Goal: Task Accomplishment & Management: Complete application form

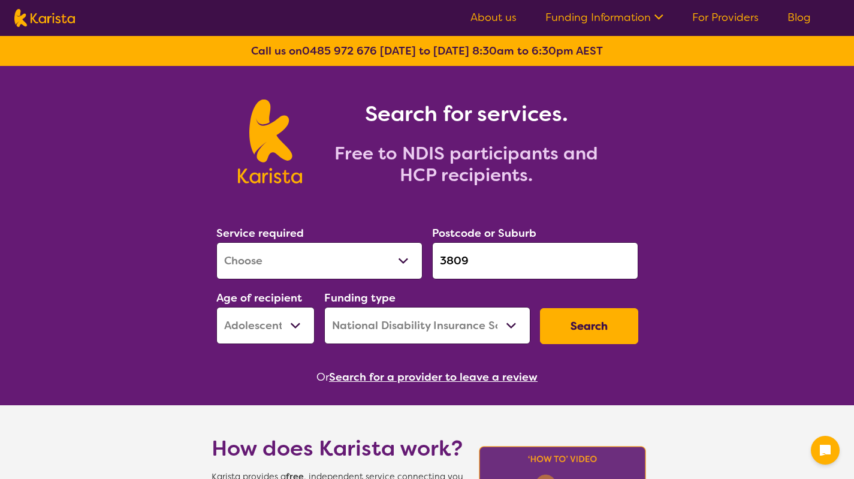
select select "[MEDICAL_DATA]"
select select "AS"
select select "NDIS"
click at [365, 262] on select "Allied Health Assistant Assessment ([MEDICAL_DATA] or [MEDICAL_DATA]) Behaviour…" at bounding box center [319, 260] width 206 height 37
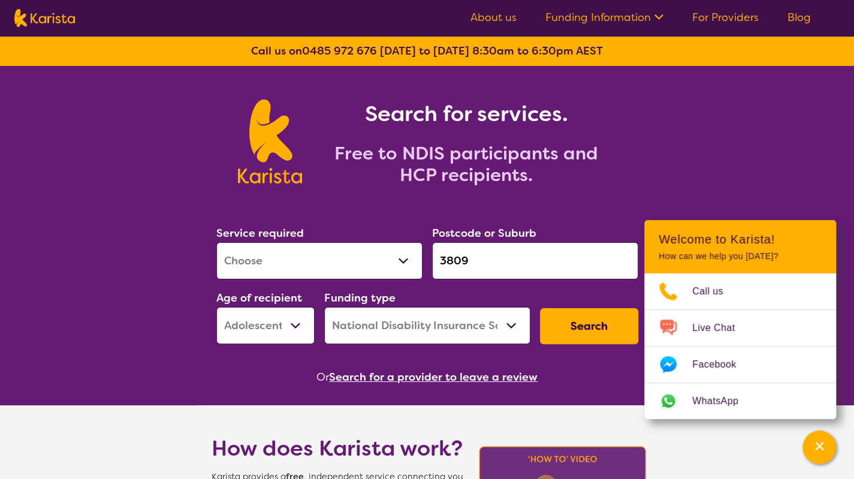
click at [404, 270] on select "Allied Health Assistant Assessment ([MEDICAL_DATA] or [MEDICAL_DATA]) Behaviour…" at bounding box center [319, 260] width 206 height 37
select select "[MEDICAL_DATA]"
click at [216, 242] on select "Allied Health Assistant Assessment ([MEDICAL_DATA] or [MEDICAL_DATA]) Behaviour…" at bounding box center [319, 260] width 206 height 37
drag, startPoint x: 482, startPoint y: 257, endPoint x: 472, endPoint y: 263, distance: 11.8
click at [472, 263] on input "3809" at bounding box center [535, 260] width 206 height 37
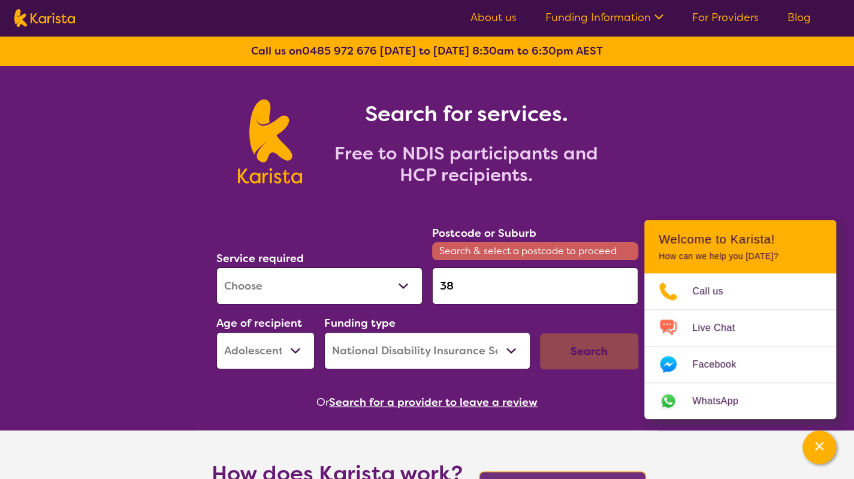
type input "3"
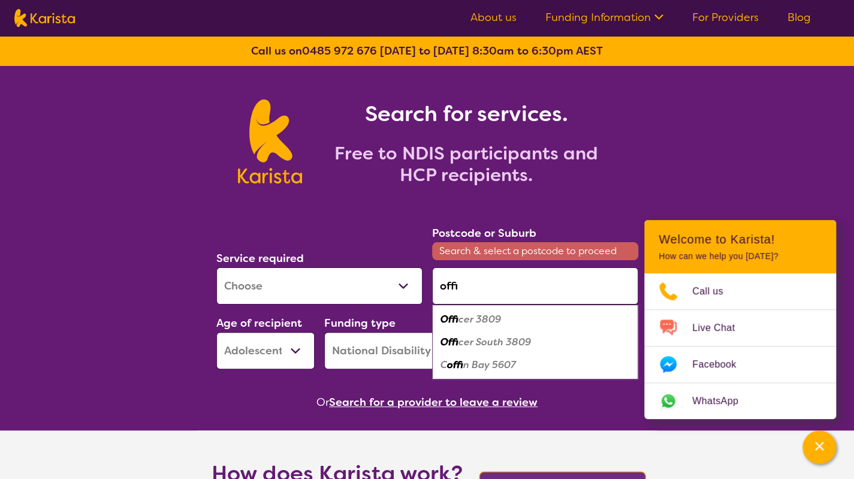
click at [474, 317] on em "cer 3809" at bounding box center [479, 319] width 43 height 13
type input "3809"
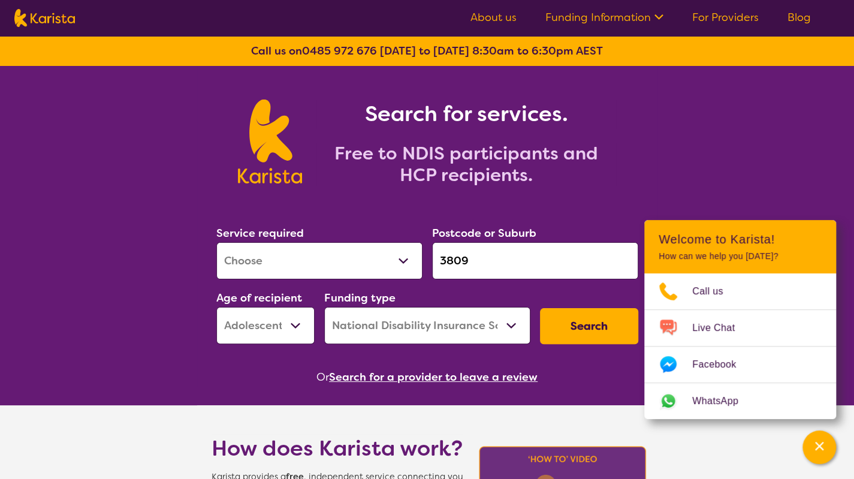
click at [297, 322] on select "Early Childhood - 0 to 9 Child - 10 to 11 Adolescent - 12 to 17 Adult - 18 to 6…" at bounding box center [265, 325] width 98 height 37
click at [216, 307] on select "Early Childhood - 0 to 9 Child - 10 to 11 Adolescent - 12 to 17 Adult - 18 to 6…" at bounding box center [265, 325] width 98 height 37
click at [581, 324] on button "Search" at bounding box center [589, 326] width 98 height 36
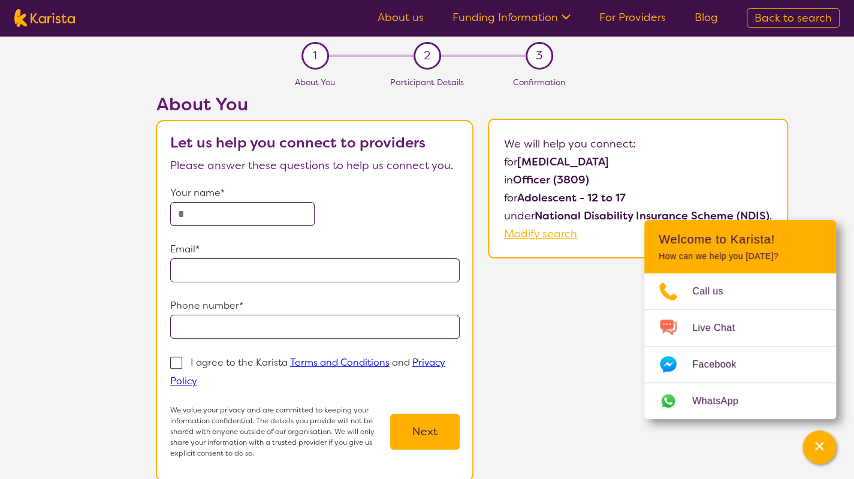
click at [279, 217] on input "text" at bounding box center [242, 214] width 145 height 24
type input "**********"
click at [176, 363] on span at bounding box center [176, 362] width 12 height 12
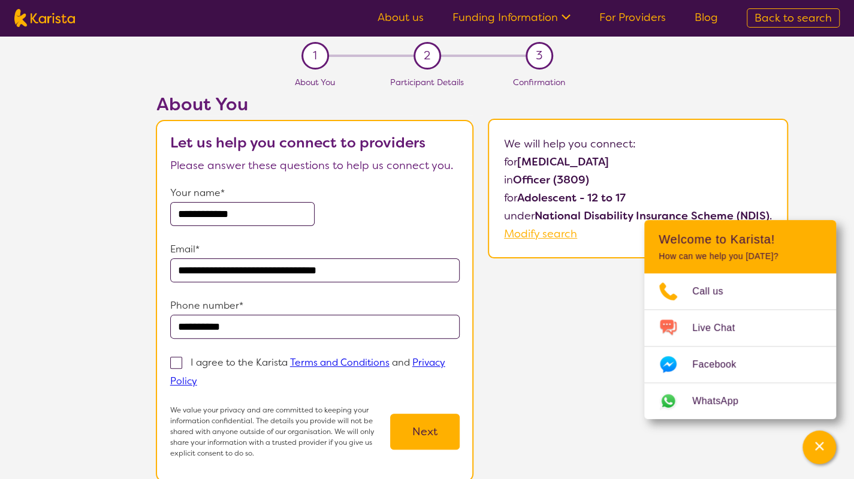
click at [197, 376] on input "I agree to the Karista Terms and Conditions and Privacy Policy" at bounding box center [201, 380] width 8 height 8
checkbox input "true"
click at [416, 444] on button "Next" at bounding box center [424, 431] width 69 height 36
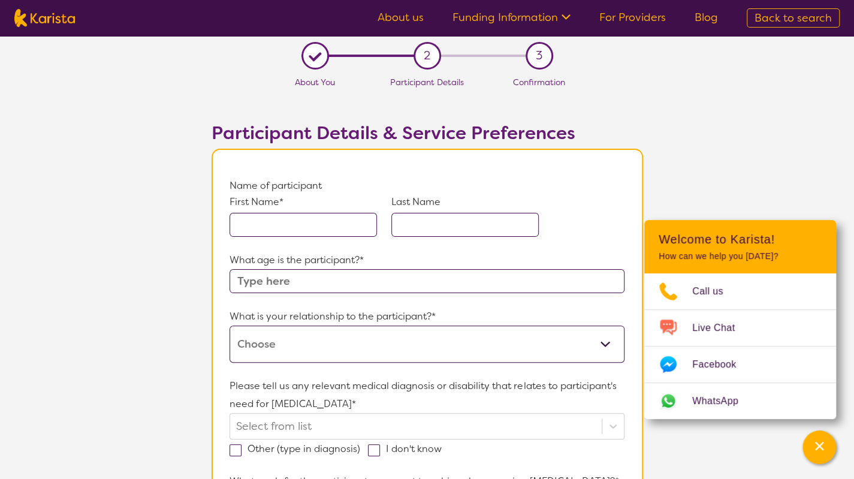
click at [296, 225] on input "text" at bounding box center [302, 225] width 147 height 24
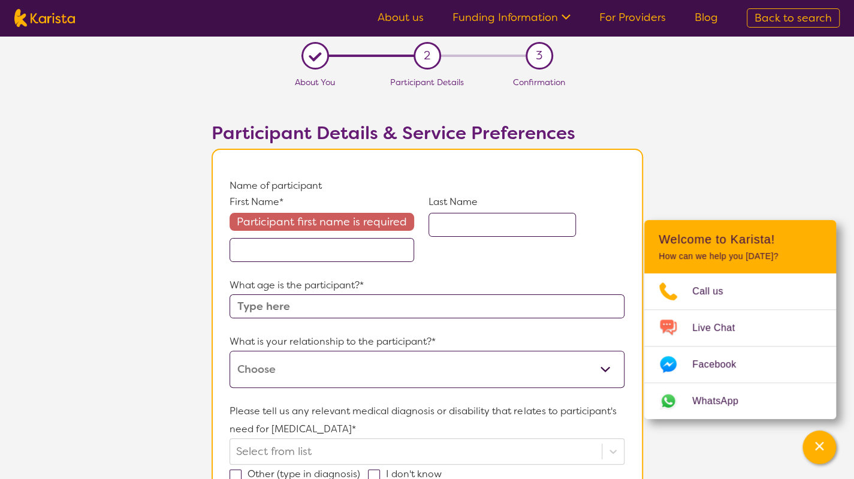
click at [794, 23] on span "Back to search" at bounding box center [792, 18] width 77 height 14
select select "[MEDICAL_DATA]"
select select "AS"
select select "NDIS"
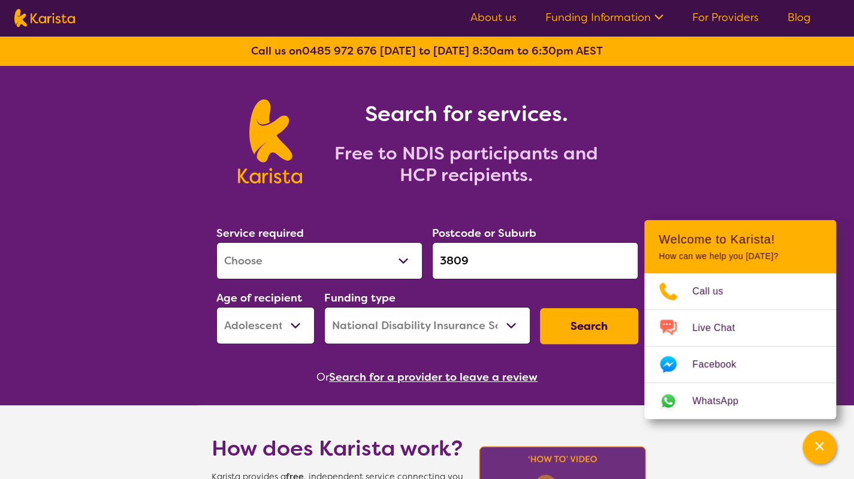
click at [507, 264] on input "3809" at bounding box center [535, 260] width 206 height 37
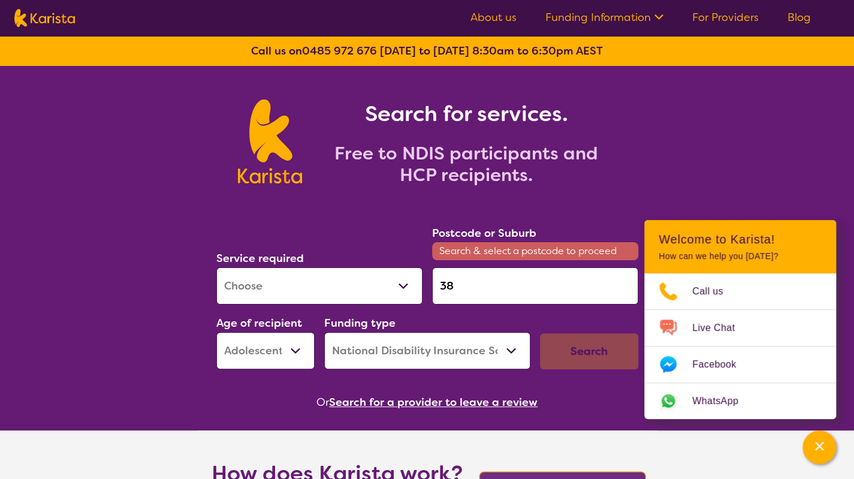
type input "3"
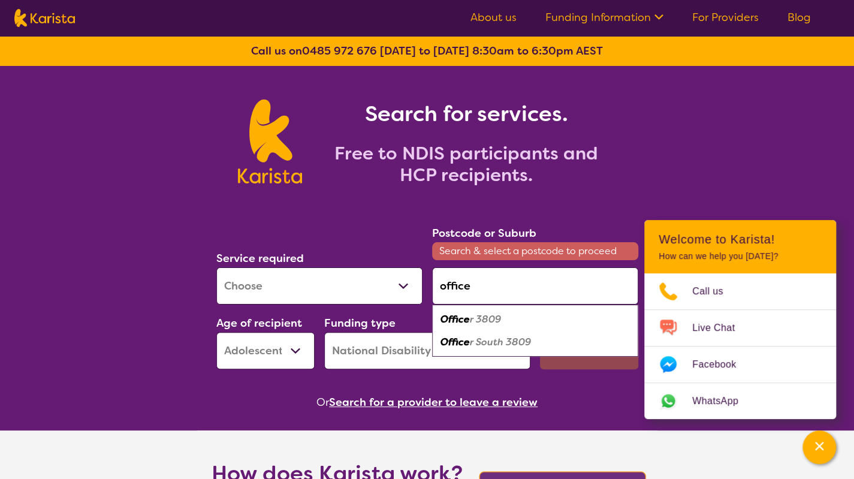
click at [483, 316] on em "r 3809" at bounding box center [485, 319] width 31 height 13
type input "3809"
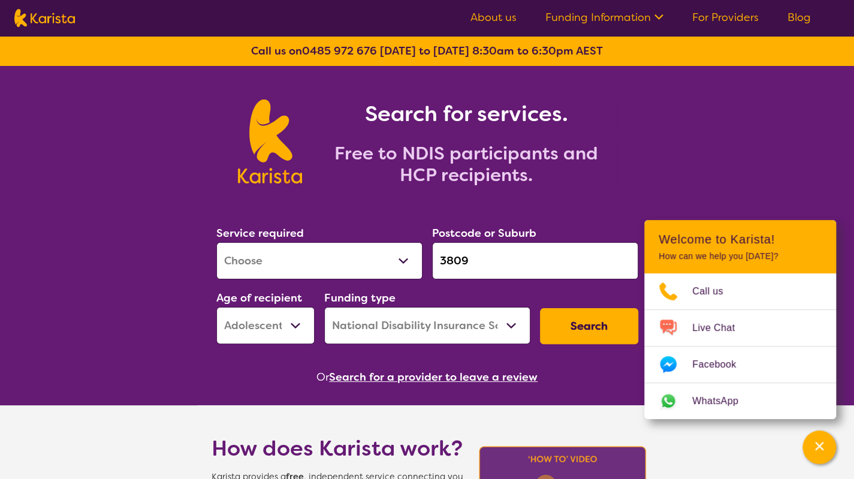
click at [567, 325] on button "Search" at bounding box center [589, 326] width 98 height 36
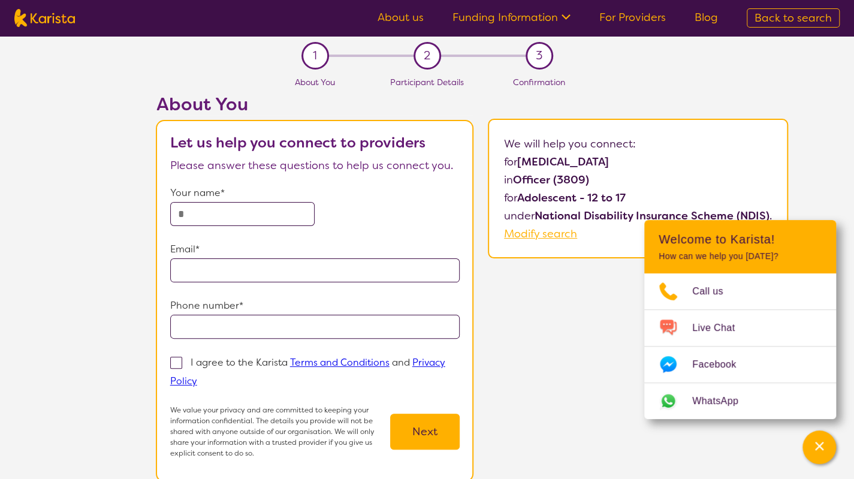
click at [246, 219] on input "text" at bounding box center [242, 214] width 145 height 24
type input "**********"
click at [431, 434] on button "Next" at bounding box center [424, 431] width 69 height 36
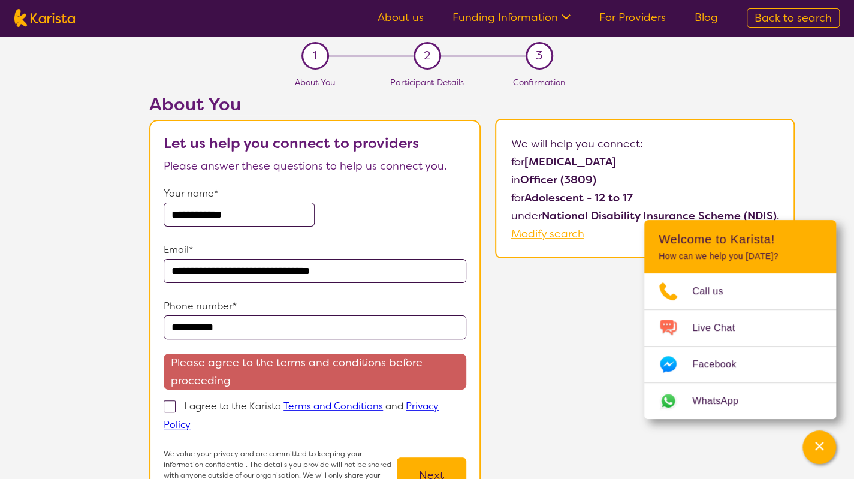
click at [183, 402] on label "I agree to the Karista Terms and Conditions and Privacy Policy" at bounding box center [301, 414] width 275 height 33
click at [190, 420] on input "I agree to the Karista Terms and Conditions and Privacy Policy" at bounding box center [194, 424] width 8 height 8
checkbox input "true"
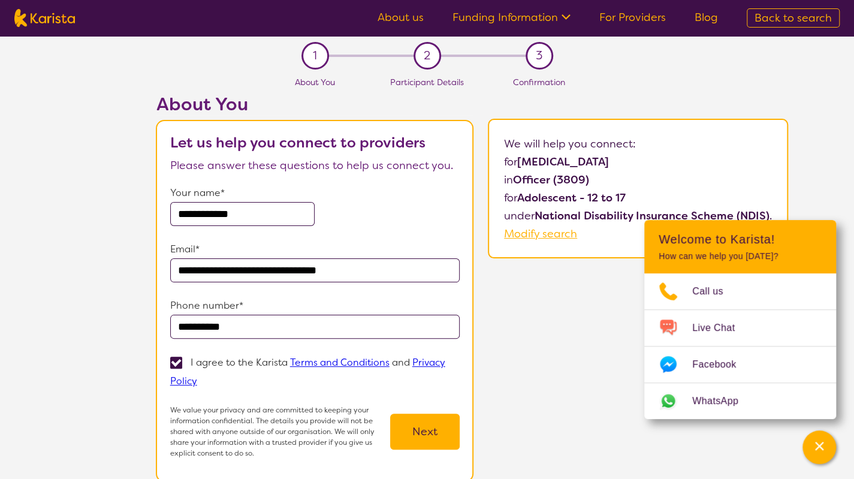
click at [456, 435] on button "Next" at bounding box center [424, 431] width 69 height 36
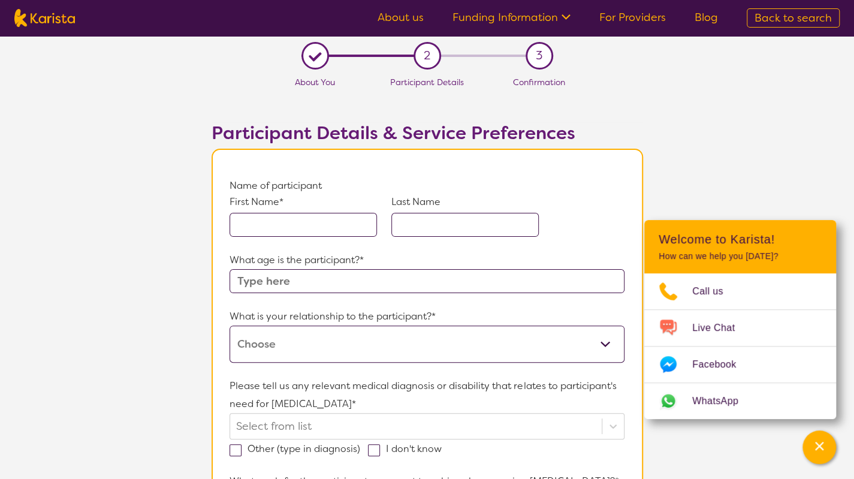
click at [304, 226] on input "text" at bounding box center [302, 225] width 147 height 24
type input "Zainab"
click at [459, 229] on input "text" at bounding box center [464, 225] width 147 height 24
type input "S"
type input "D"
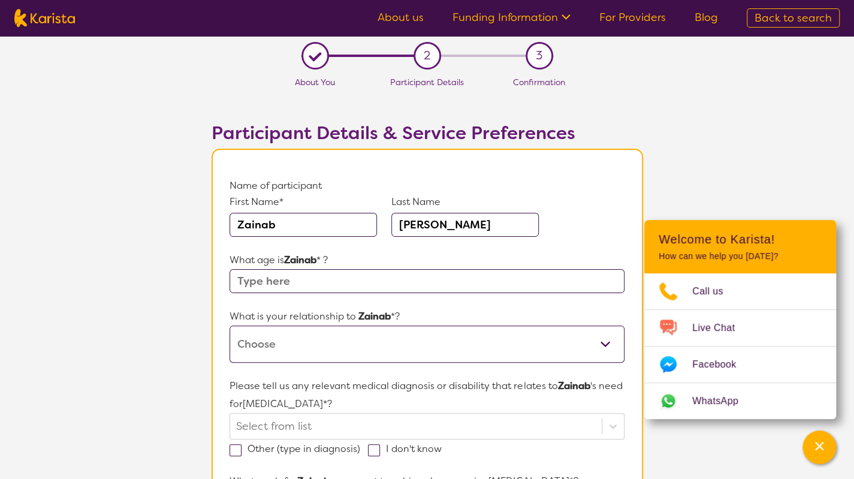
type input "[PERSON_NAME]"
click at [304, 277] on input "text" at bounding box center [426, 281] width 394 height 24
type input "13"
click at [330, 346] on select "This request is for myself I am their parent I am their child I am their spouse…" at bounding box center [426, 343] width 394 height 37
select select "I am their Support Coordinator"
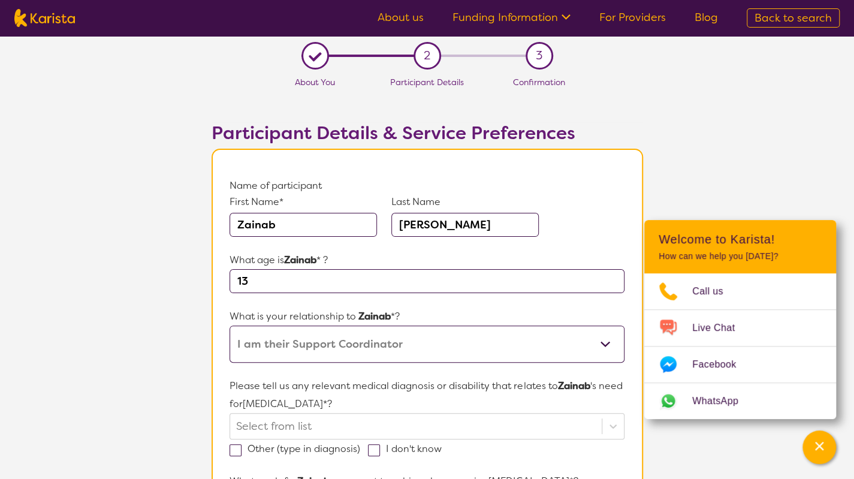
click at [229, 325] on select "This request is for myself I am their parent I am their child I am their spouse…" at bounding box center [426, 343] width 394 height 37
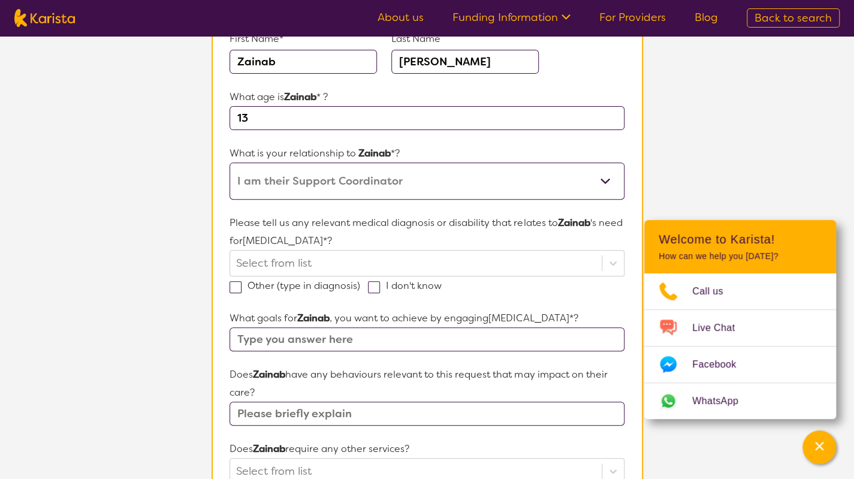
scroll to position [164, 0]
click at [285, 263] on div at bounding box center [415, 262] width 359 height 20
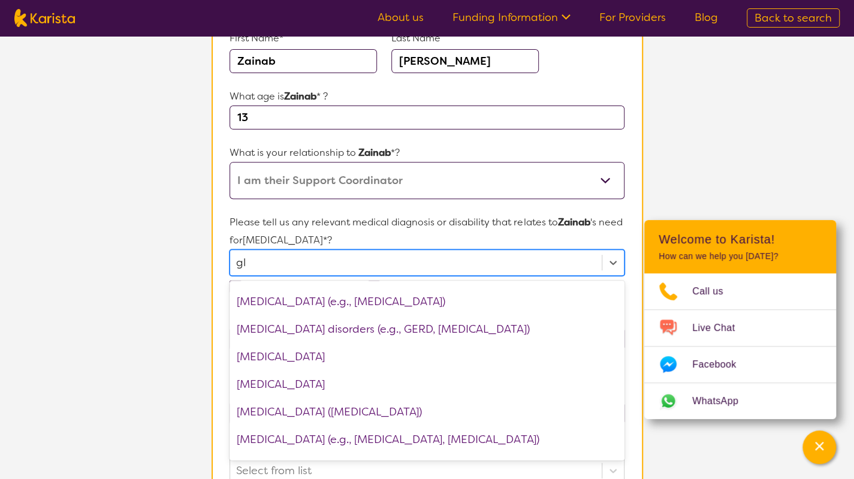
scroll to position [0, 0]
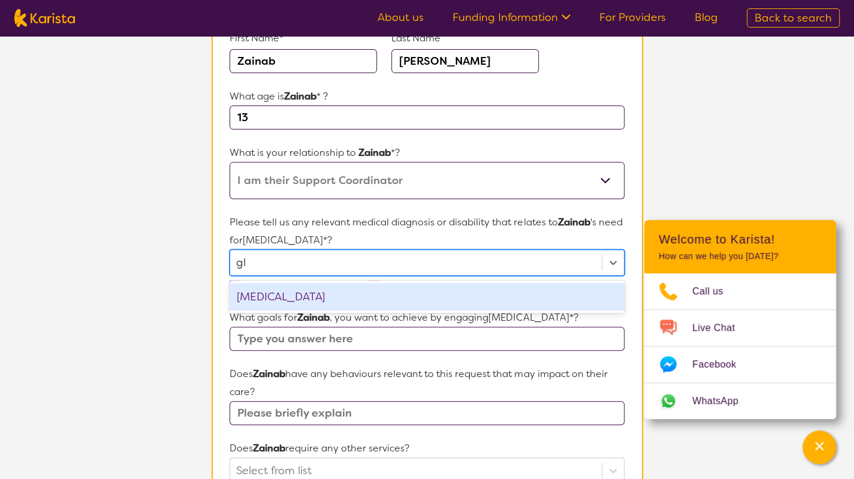
type input "gl"
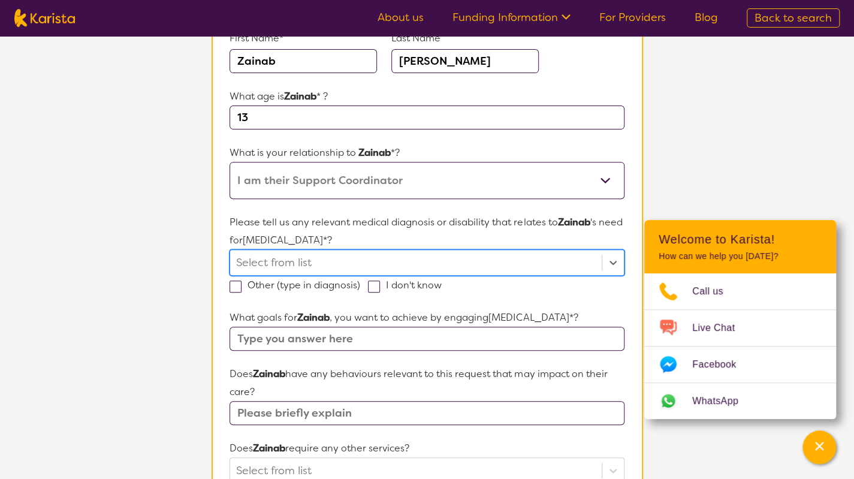
click at [326, 267] on div at bounding box center [415, 262] width 359 height 20
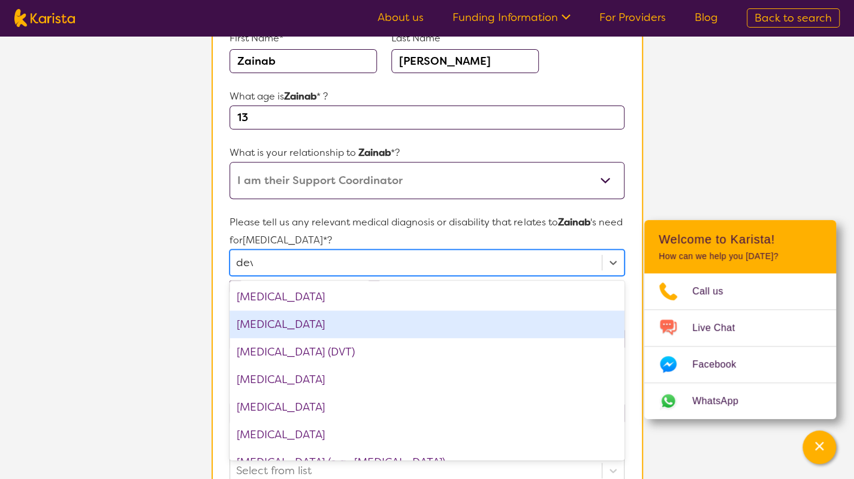
type input "deve"
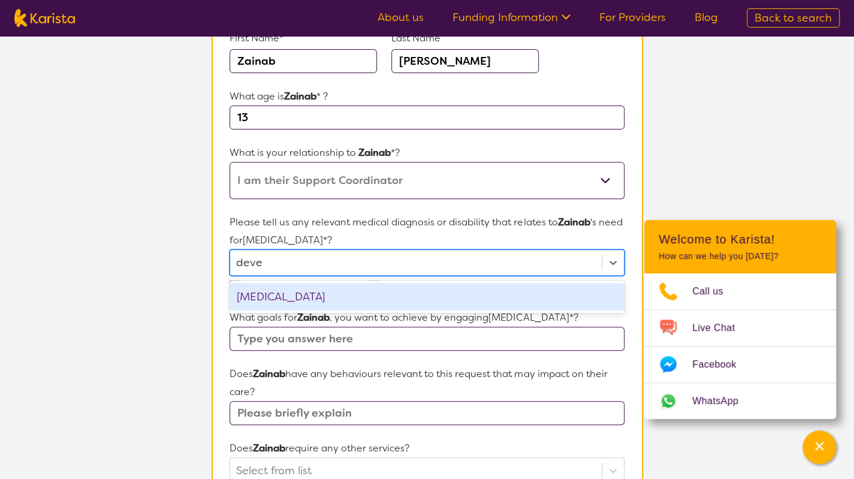
click at [347, 285] on div "[MEDICAL_DATA]" at bounding box center [426, 297] width 394 height 28
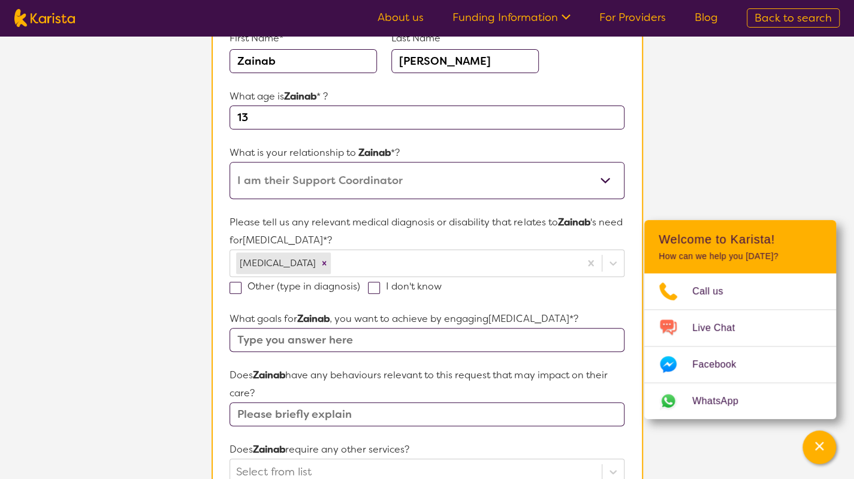
click at [133, 299] on section "L About You 2 Participant Details 3 Confirmation Participant Details & Service …" at bounding box center [427, 400] width 854 height 1057
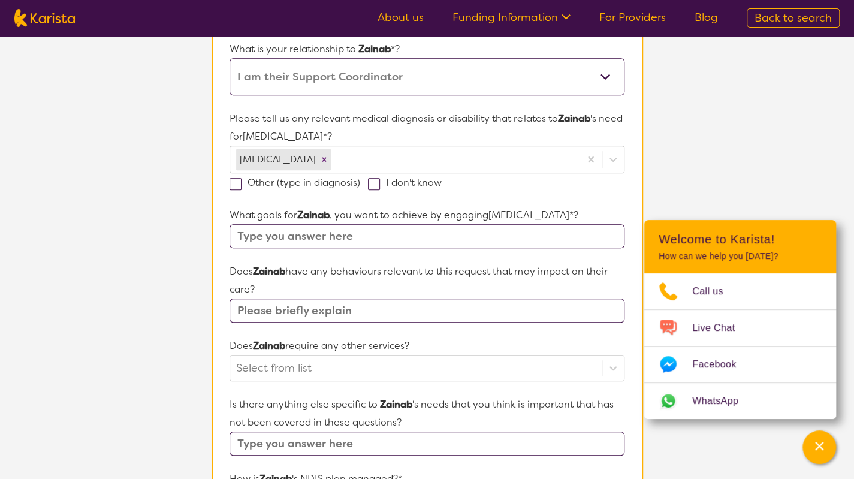
scroll to position [268, 0]
click at [323, 241] on input "text" at bounding box center [426, 235] width 394 height 24
type input "Ongoing"
click at [353, 307] on input "text" at bounding box center [426, 309] width 394 height 24
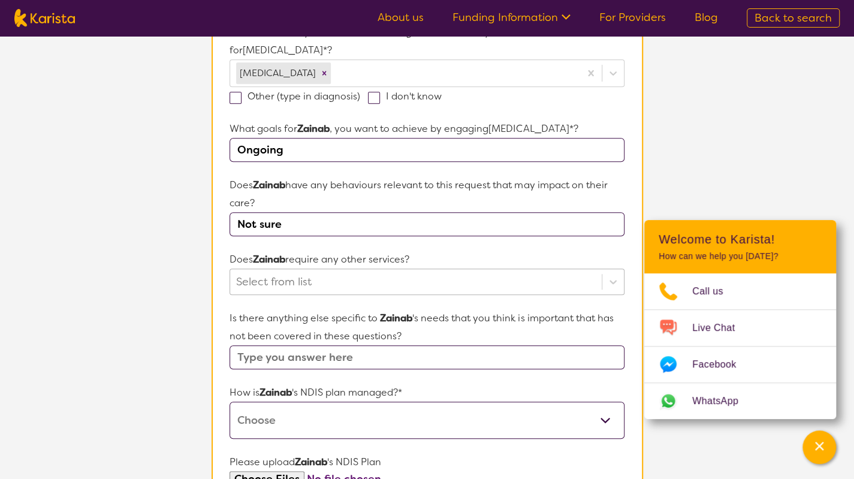
scroll to position [359, 0]
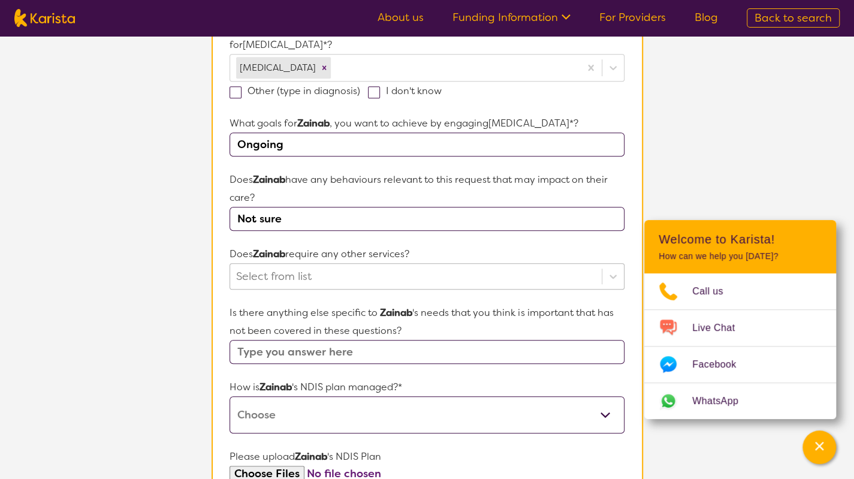
type input "Not sure"
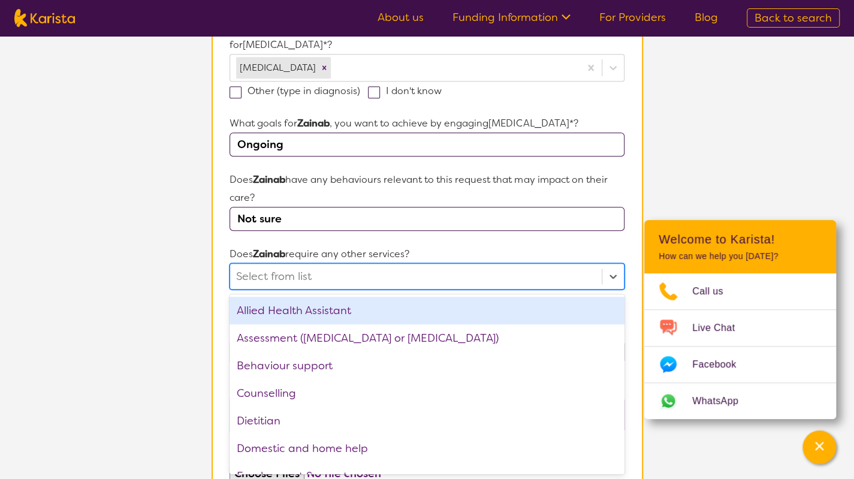
click at [308, 276] on div at bounding box center [415, 276] width 359 height 20
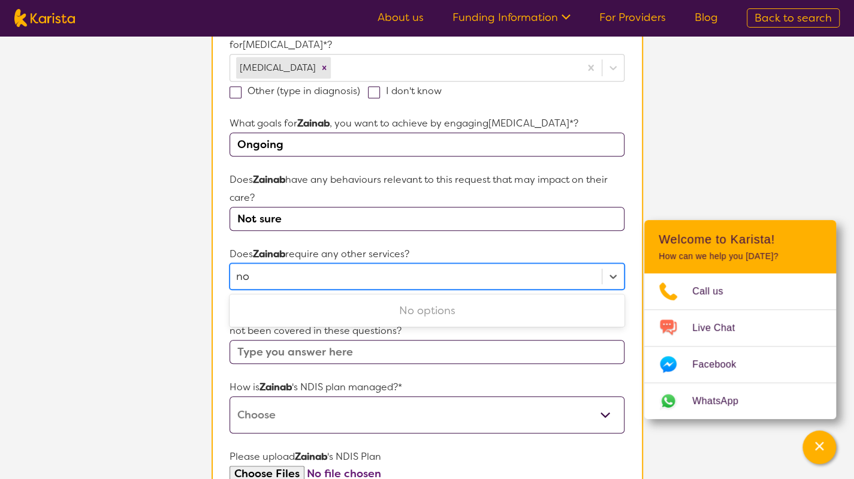
type input "no"
click at [207, 303] on section "Participant Details & Service Preferences Name of participant First Name* [PERS…" at bounding box center [427, 235] width 460 height 1000
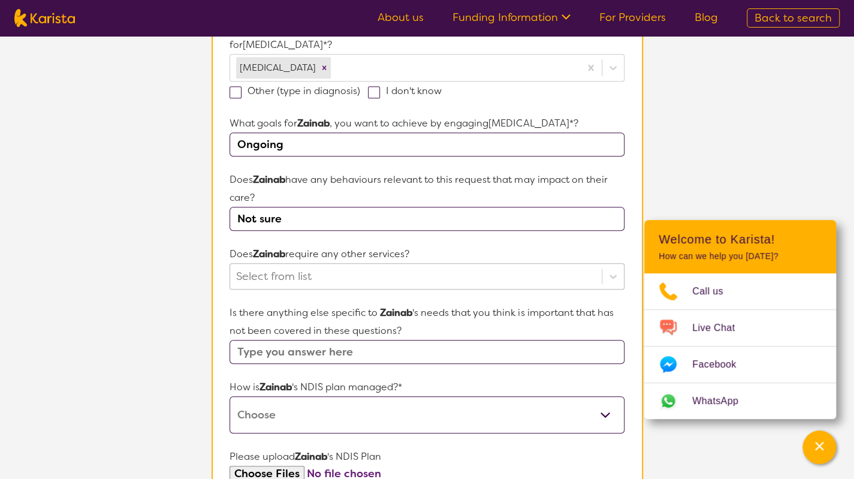
click at [306, 270] on div at bounding box center [415, 276] width 359 height 20
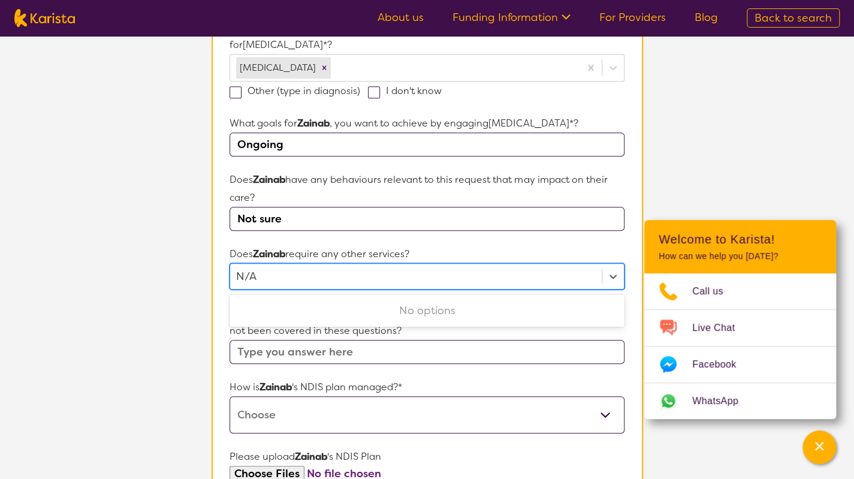
type input "N/A"
click at [168, 298] on section "L About You 2 Participant Details 3 Confirmation Participant Details & Service …" at bounding box center [427, 205] width 854 height 1057
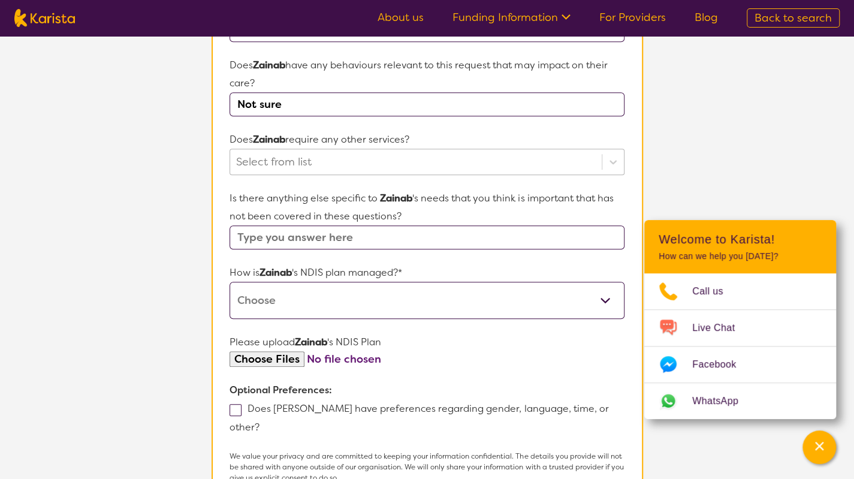
scroll to position [474, 0]
click at [319, 238] on input "text" at bounding box center [426, 237] width 394 height 24
type input "No"
click at [316, 295] on select "Self-managed NDIS plan Managed by a registered plan management provider (not th…" at bounding box center [426, 299] width 394 height 37
select select "Plan Managed"
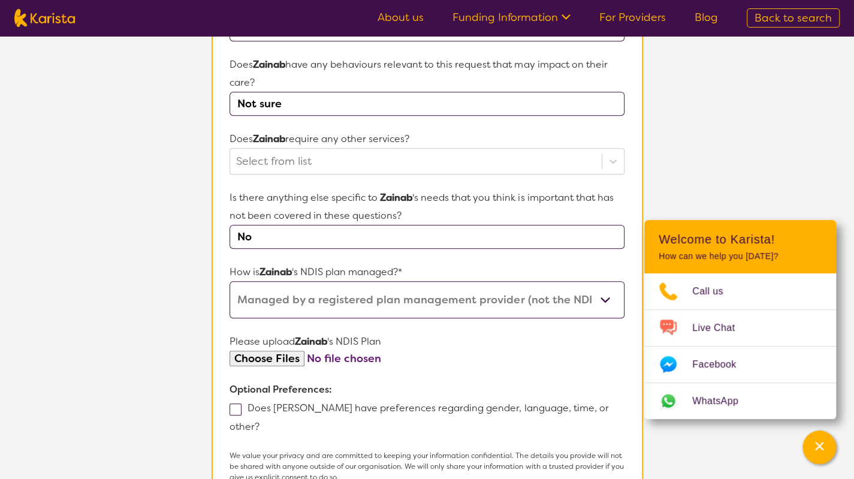
click at [229, 281] on select "Self-managed NDIS plan Managed by a registered plan management provider (not th…" at bounding box center [426, 299] width 394 height 37
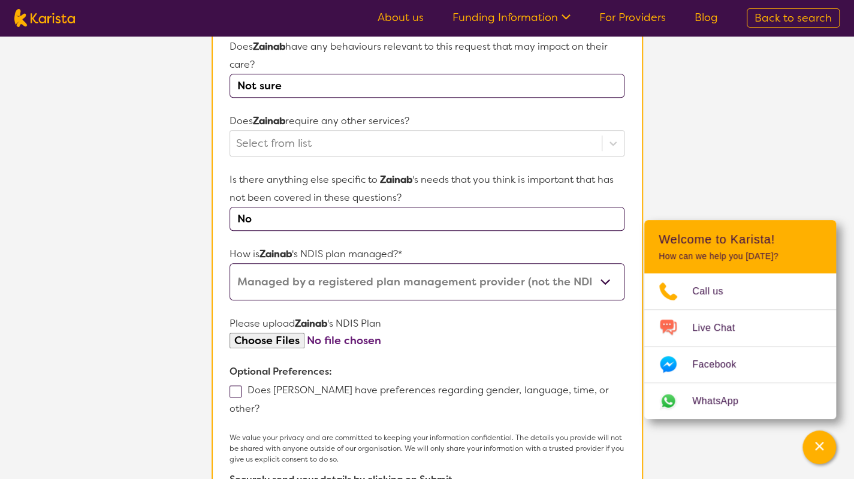
scroll to position [486, 0]
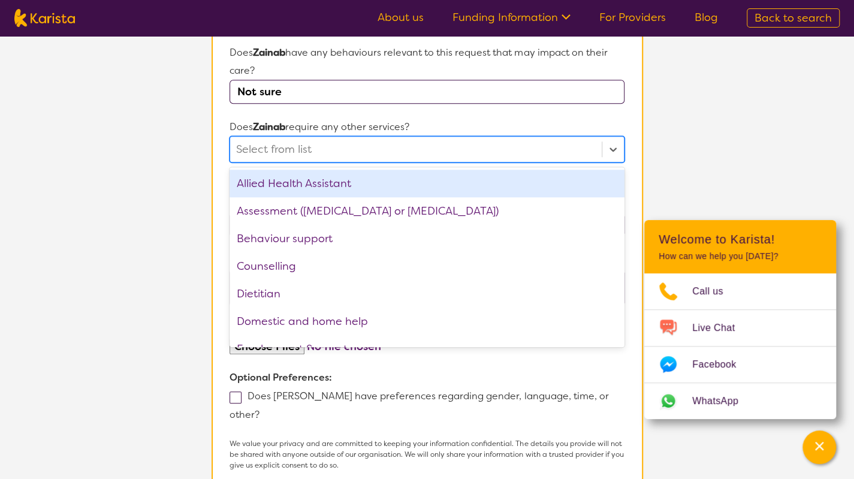
click at [339, 152] on div at bounding box center [415, 149] width 359 height 20
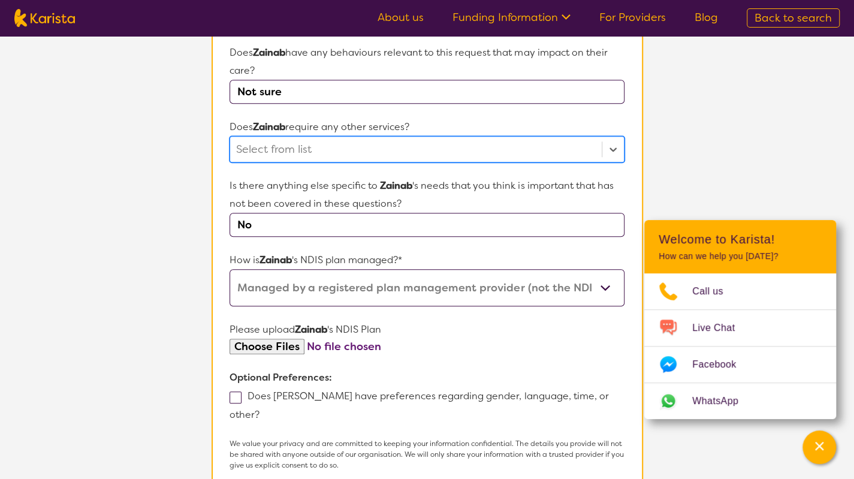
click at [287, 219] on input "No" at bounding box center [426, 225] width 394 height 24
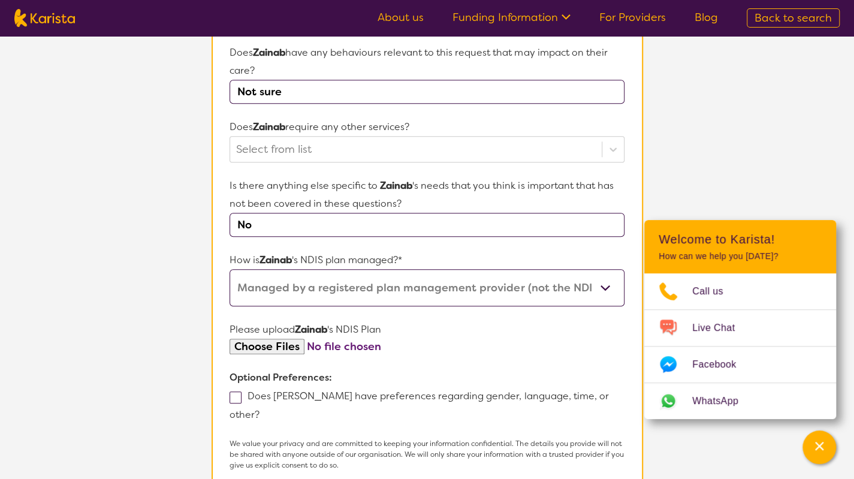
type input "N"
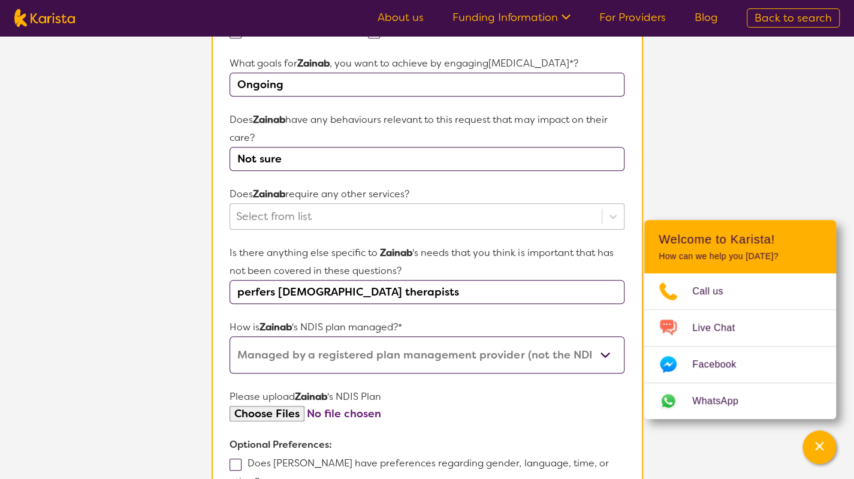
scroll to position [422, 0]
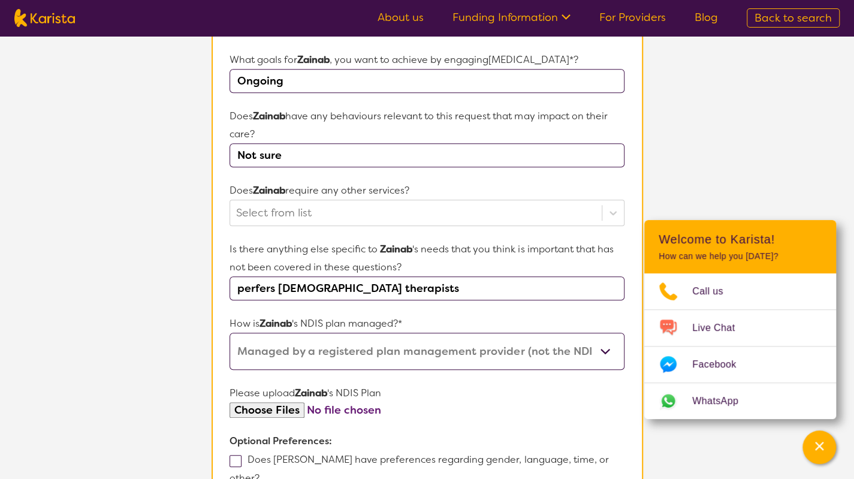
click at [253, 282] on input "perfers [DEMOGRAPHIC_DATA] therapists" at bounding box center [426, 288] width 394 height 24
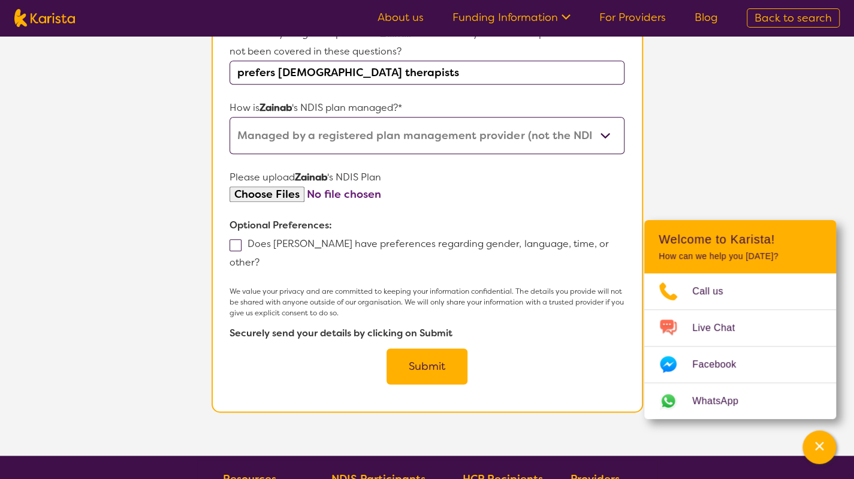
scroll to position [639, 0]
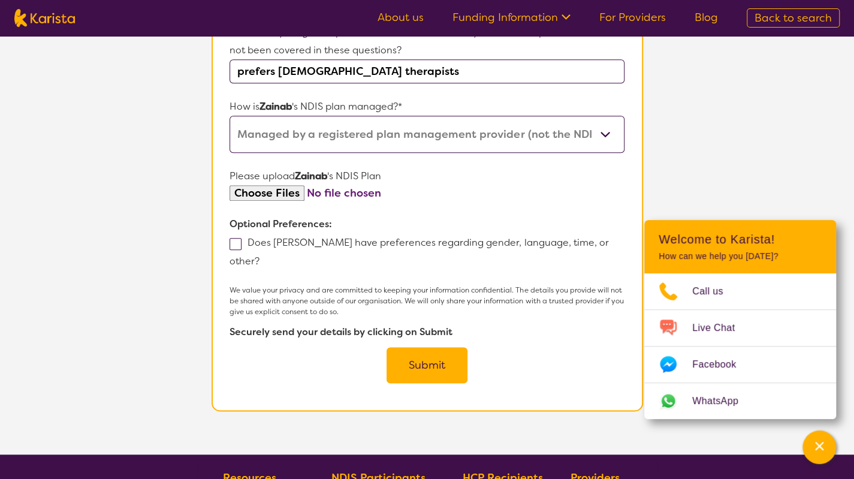
type input "prefers [DEMOGRAPHIC_DATA] therapists"
click at [441, 347] on button "Submit" at bounding box center [426, 365] width 81 height 36
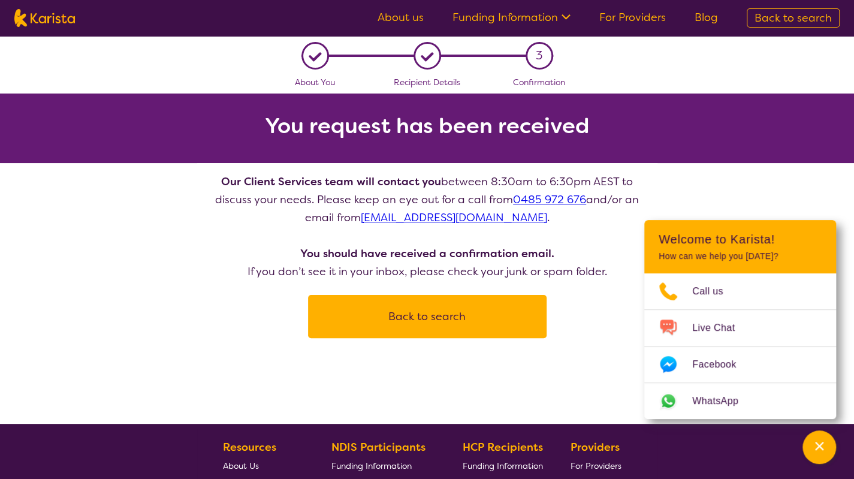
click at [464, 316] on button "Back to search" at bounding box center [427, 316] width 210 height 36
select select "[MEDICAL_DATA]"
select select "AS"
select select "NDIS"
